Goal: Find specific page/section: Find specific page/section

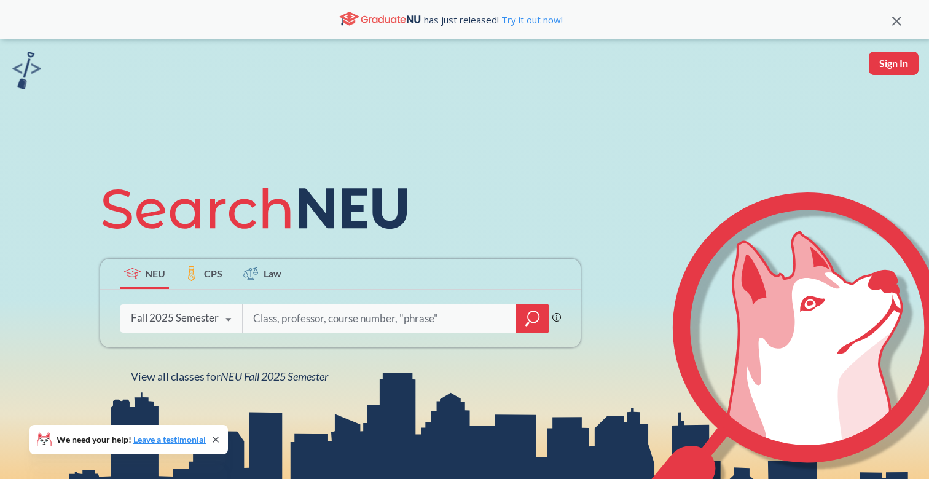
click at [273, 316] on input "search" at bounding box center [380, 318] width 256 height 26
click at [528, 319] on icon "magnifying glass" at bounding box center [533, 316] width 11 height 11
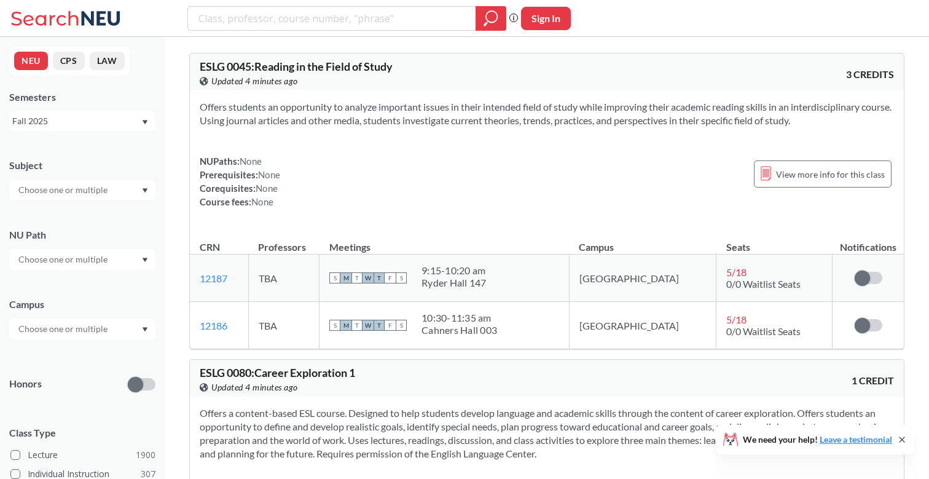
click at [83, 329] on input "text" at bounding box center [63, 328] width 103 height 15
click at [76, 387] on div "Online ( 685 )" at bounding box center [85, 391] width 139 height 14
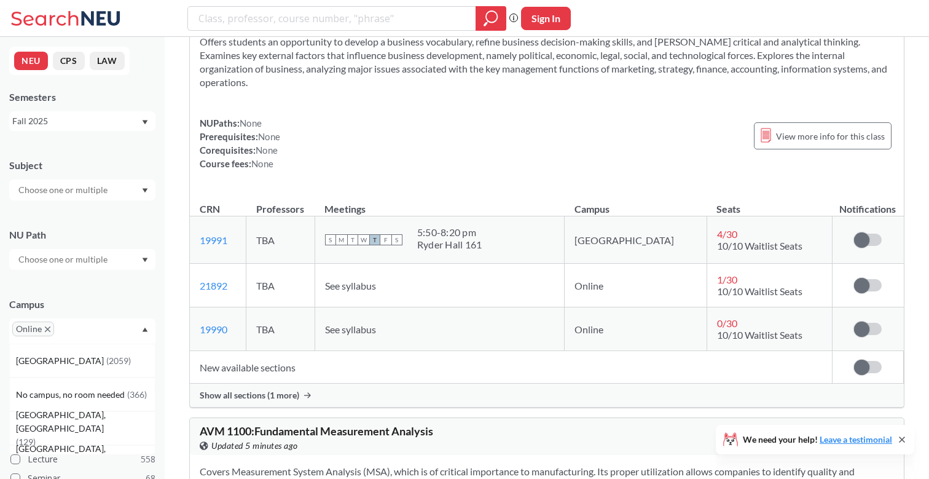
scroll to position [5396, 0]
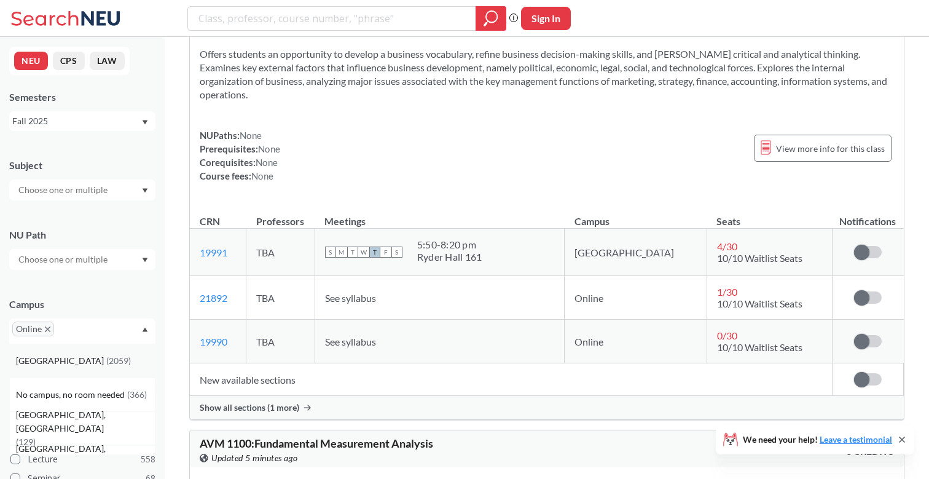
click at [106, 362] on span "( 2059 )" at bounding box center [118, 360] width 25 height 10
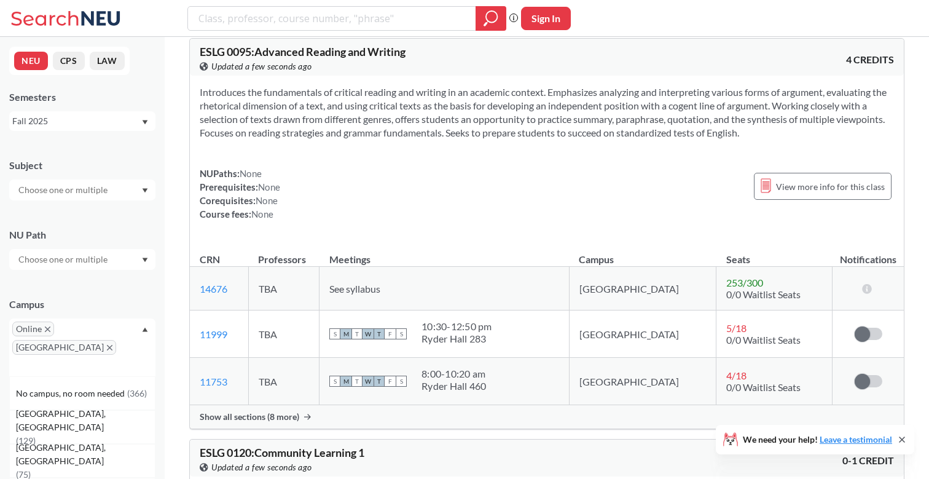
scroll to position [711, 0]
